Goal: Answer question/provide support: Share knowledge or assist other users

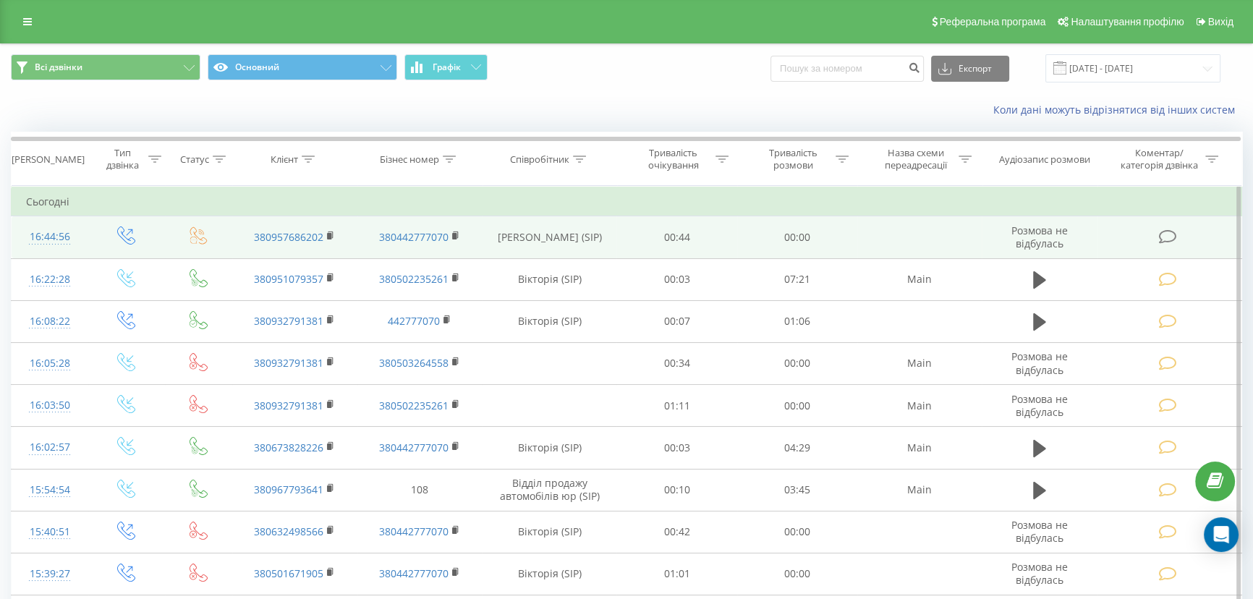
click at [1175, 252] on td at bounding box center [1169, 237] width 144 height 42
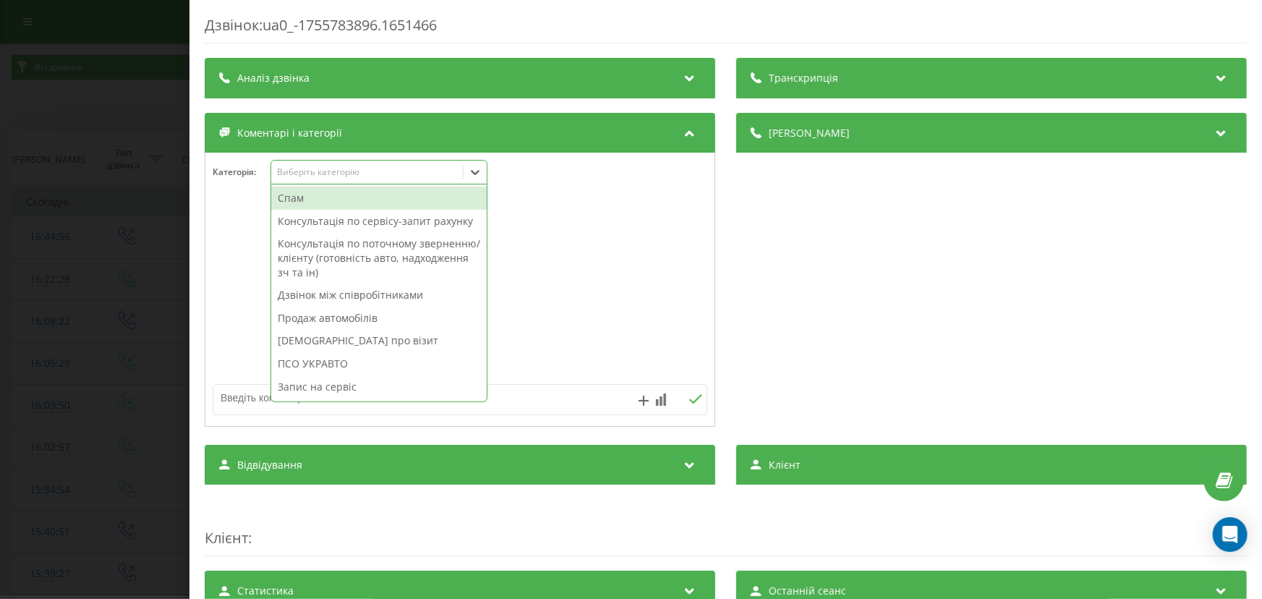
click at [297, 166] on div "Виберіть категорію" at bounding box center [366, 172] width 181 height 12
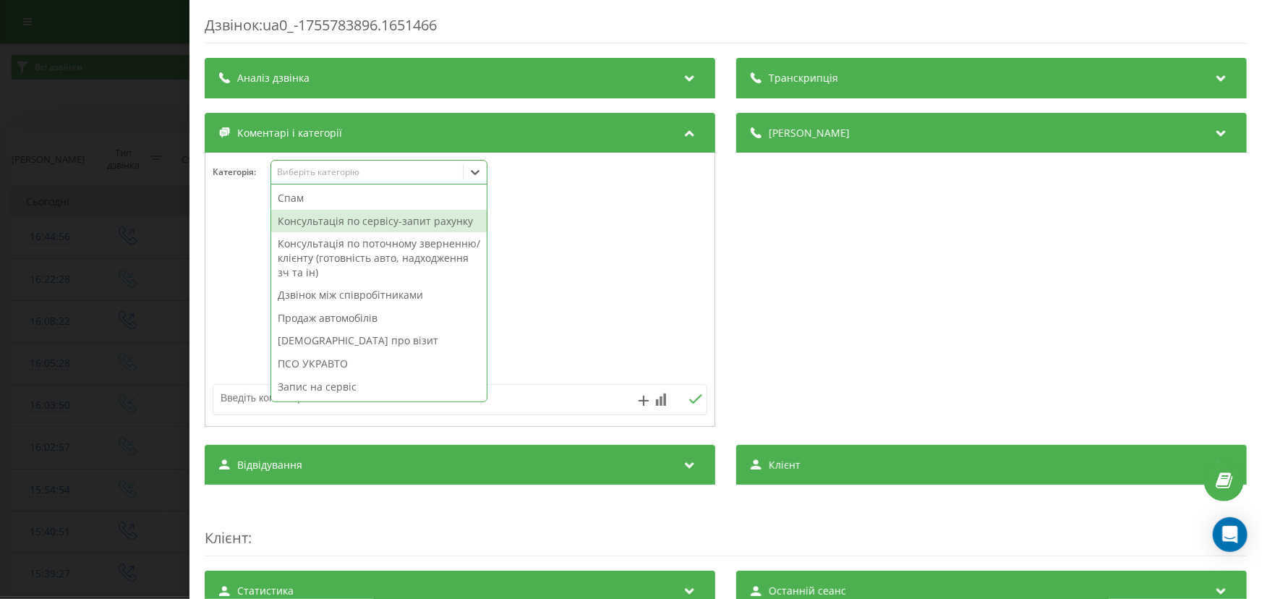
click at [305, 216] on div "Консультація по сервісу-запит рахунку" at bounding box center [379, 221] width 216 height 23
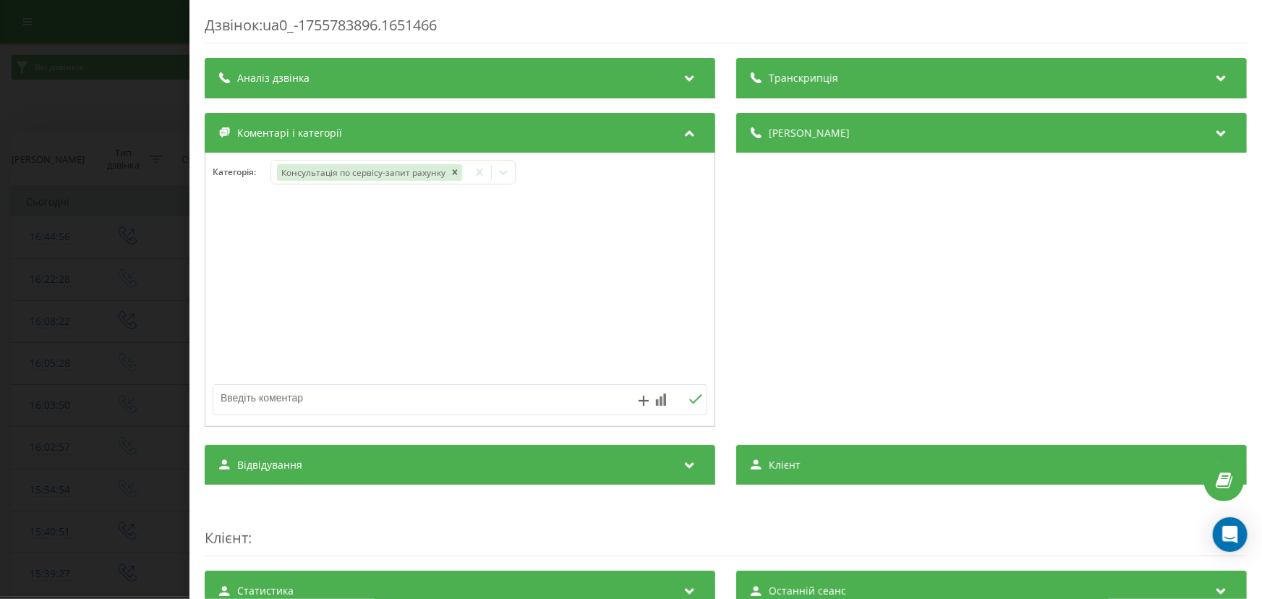
click at [218, 386] on textarea at bounding box center [410, 398] width 395 height 26
paste textarea "Кл – Сергій № -380957686202 А\м –VF1HJD20866158336 Питання: на якому пробігові …"
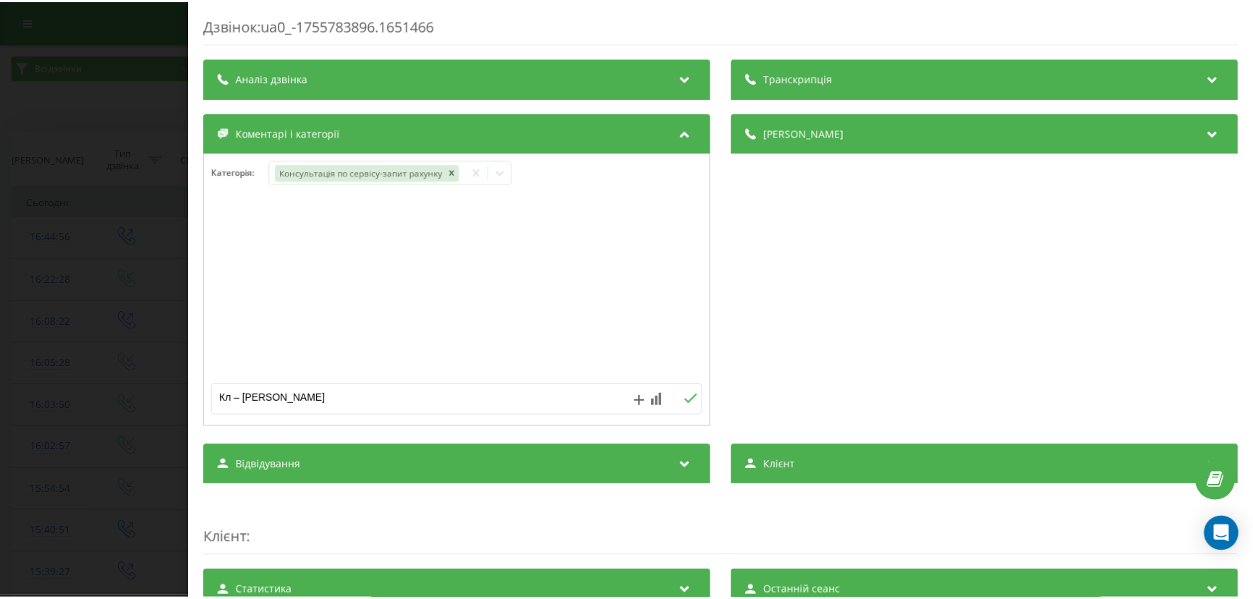
scroll to position [63, 0]
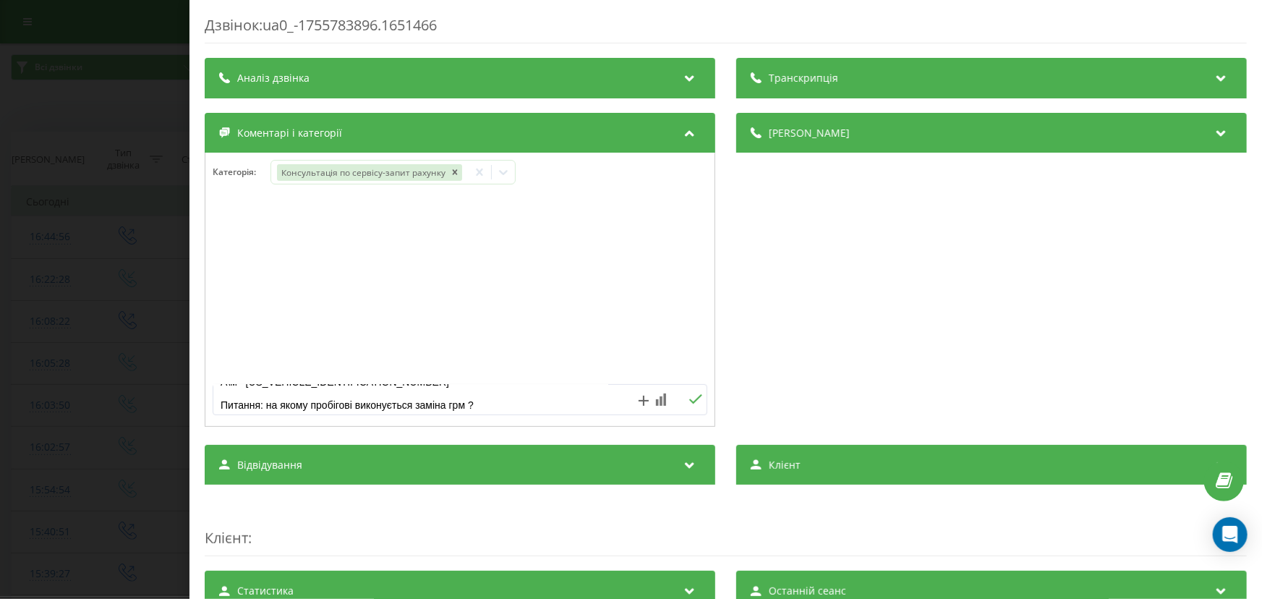
type textarea "Кл – Сергій № -380957686202 А\м –VF1HJD20866158336 Питання: на якому пробігові …"
click at [689, 396] on icon at bounding box center [696, 399] width 14 height 10
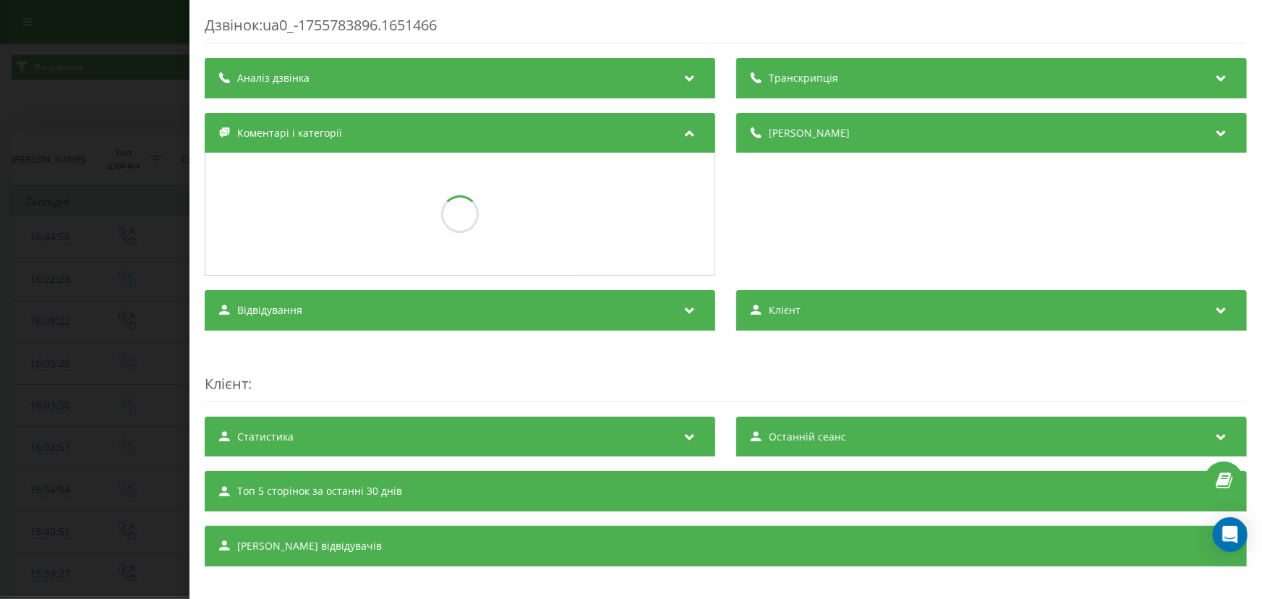
drag, startPoint x: 30, startPoint y: 282, endPoint x: 29, endPoint y: 268, distance: 14.5
click at [30, 281] on div "Дзвінок : ua0_-1755783896.1651466 Транскрипція Для AI-аналізу майбутніх дзвінкі…" at bounding box center [631, 299] width 1262 height 599
